Goal: Find specific page/section: Find specific page/section

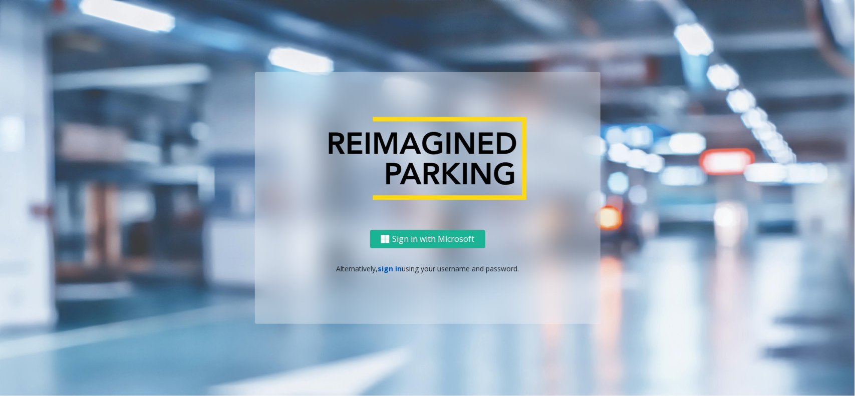
click at [385, 266] on link "sign in" at bounding box center [390, 269] width 24 height 10
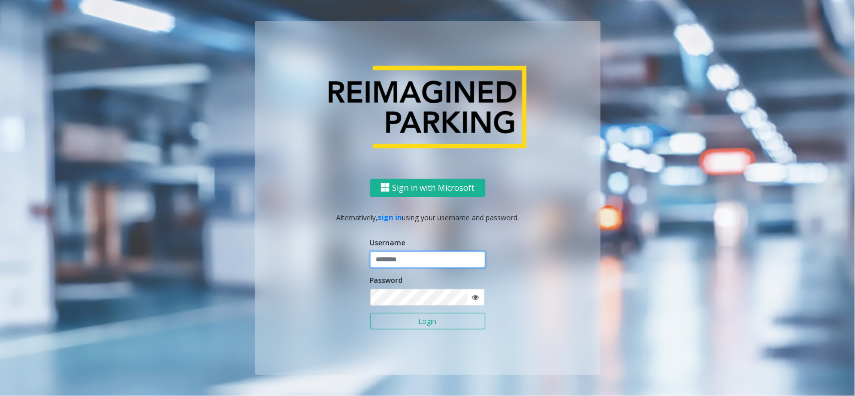
click at [411, 266] on input "text" at bounding box center [427, 259] width 115 height 17
type input "**********"
click at [418, 316] on button "Login" at bounding box center [427, 321] width 115 height 17
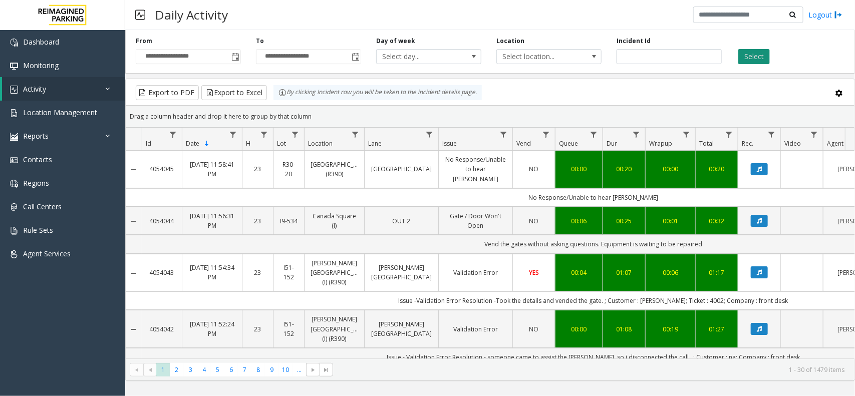
click at [746, 59] on button "Select" at bounding box center [754, 56] width 32 height 15
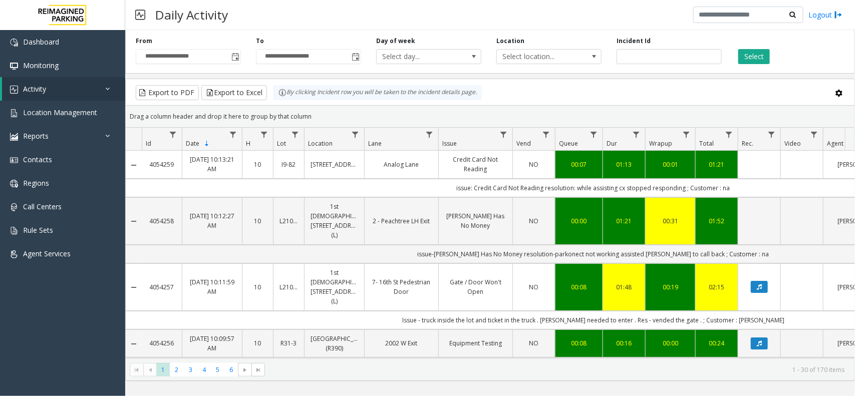
click at [758, 48] on div "Select" at bounding box center [789, 51] width 120 height 28
click at [752, 53] on button "Select" at bounding box center [754, 56] width 32 height 15
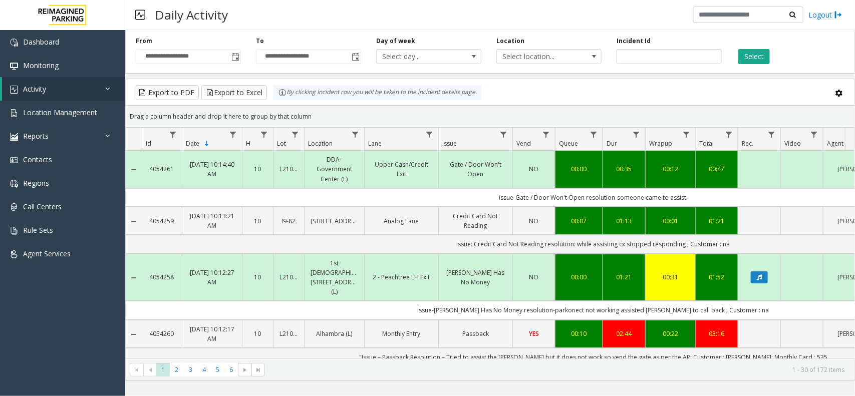
drag, startPoint x: 556, startPoint y: 358, endPoint x: 625, endPoint y: 359, distance: 68.6
click at [625, 359] on kendo-pager "* * * * * * 1 2 3 4 5 6 1 - 30 of 172 items" at bounding box center [490, 370] width 729 height 23
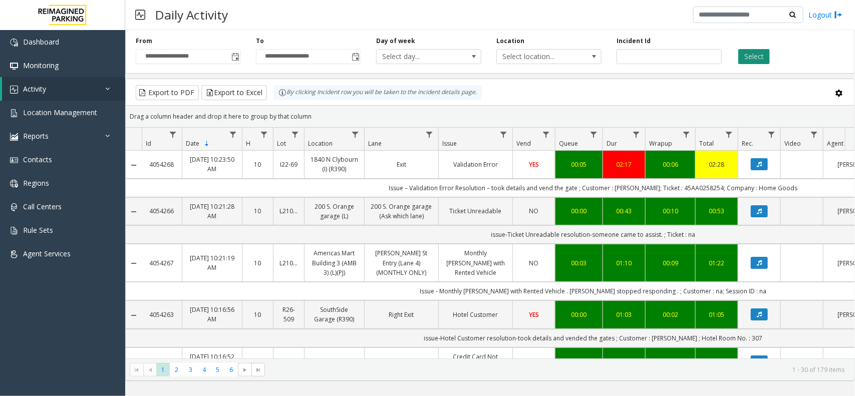
click at [755, 58] on button "Select" at bounding box center [754, 56] width 32 height 15
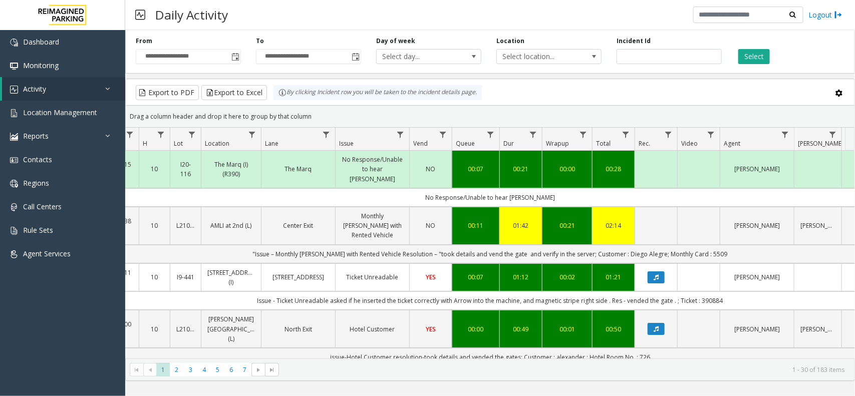
scroll to position [0, 106]
